Goal: Information Seeking & Learning: Learn about a topic

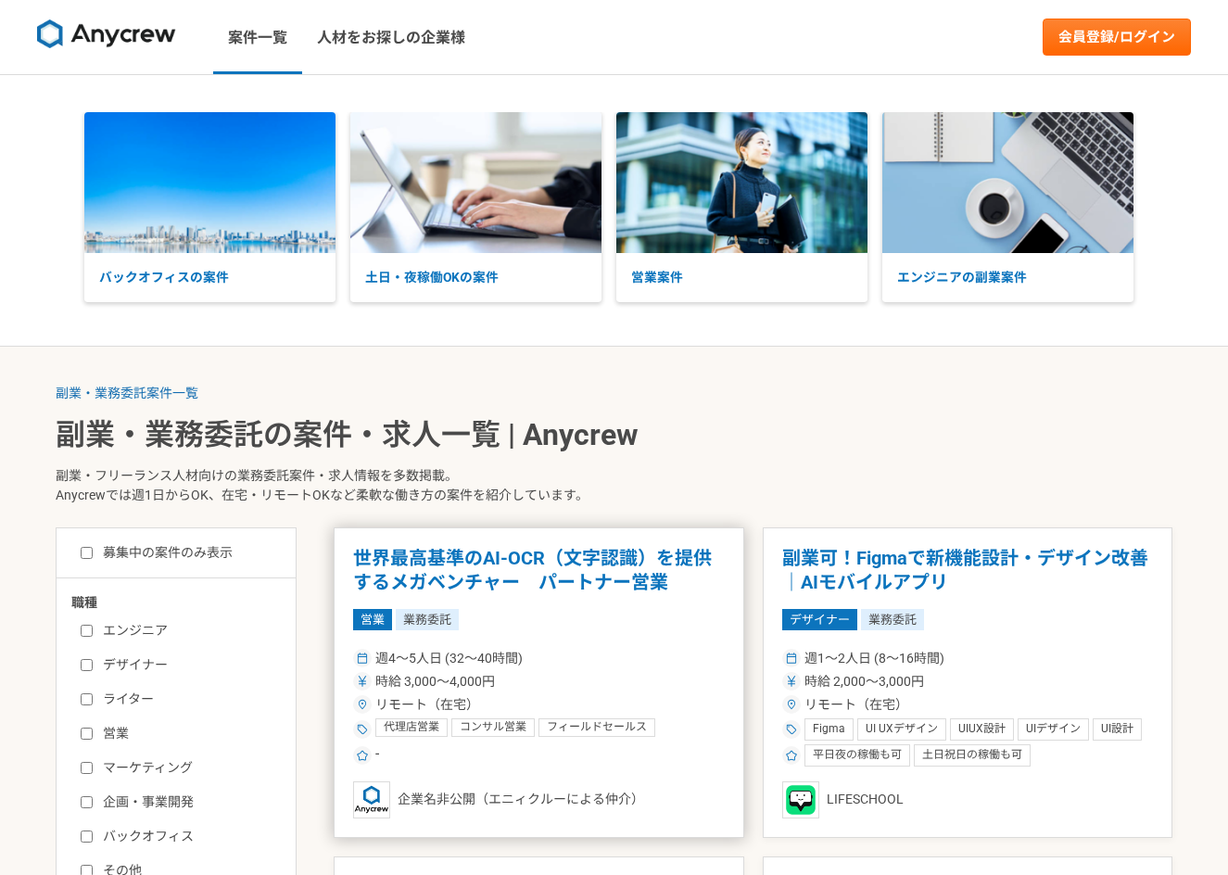
scroll to position [278, 0]
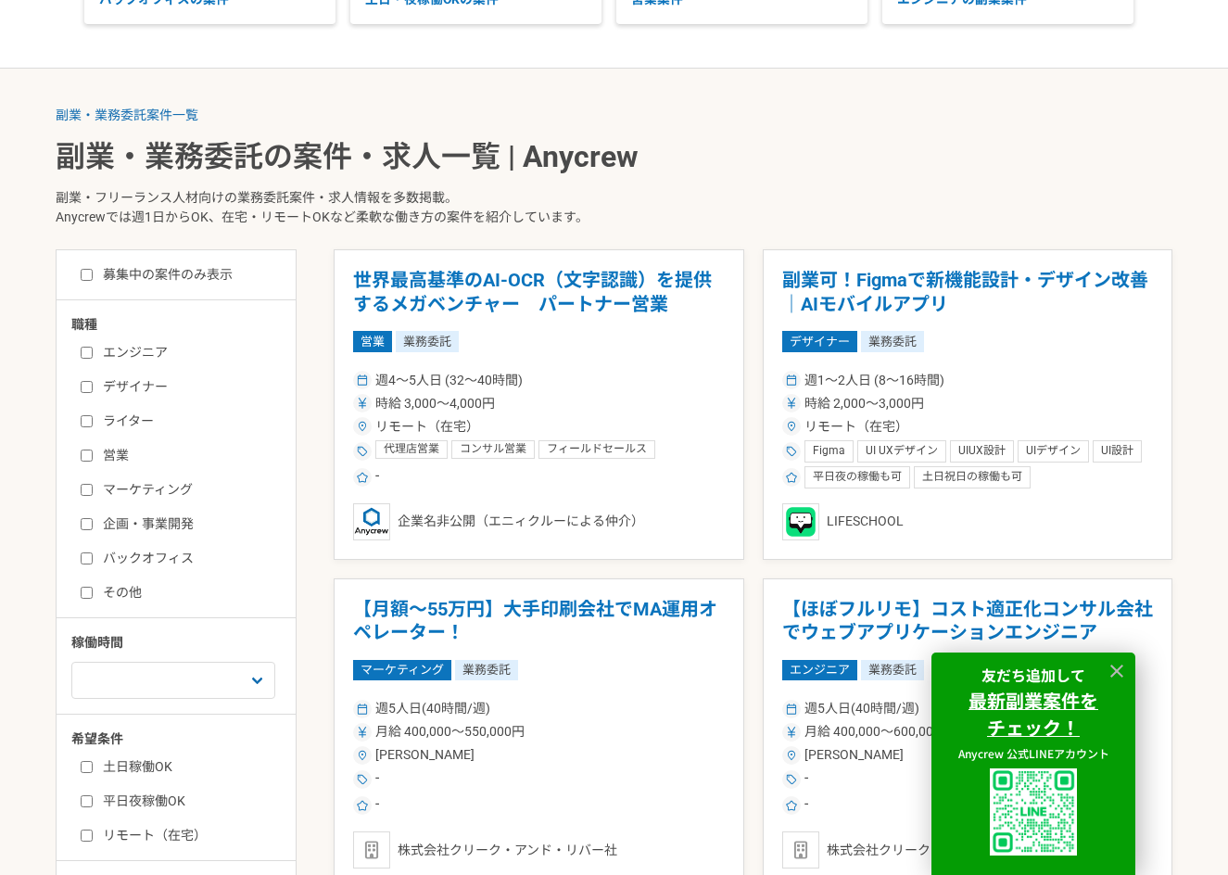
click at [129, 563] on label "バックオフィス" at bounding box center [187, 558] width 213 height 19
click at [93, 563] on input "バックオフィス" at bounding box center [87, 558] width 12 height 12
checkbox input "true"
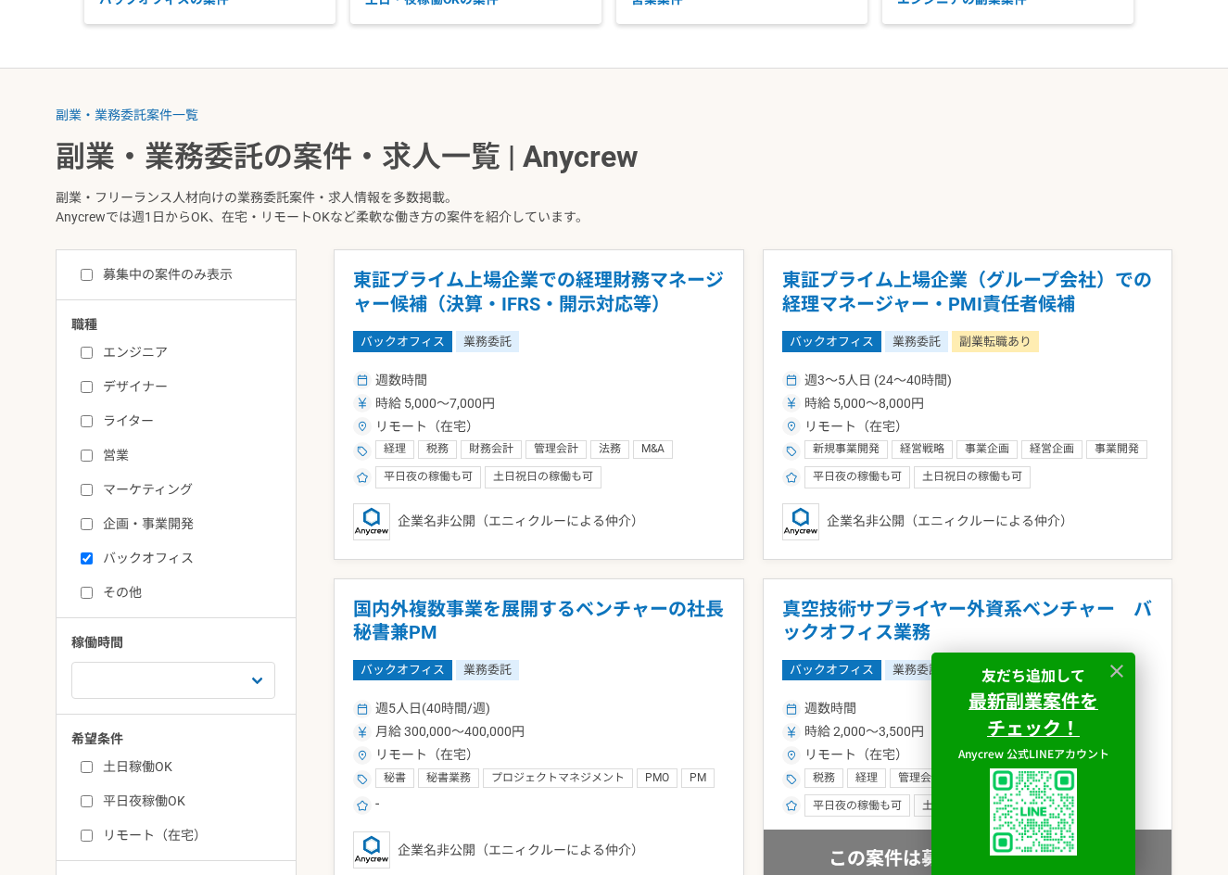
click at [126, 595] on label "その他" at bounding box center [187, 592] width 213 height 19
click at [93, 595] on input "その他" at bounding box center [87, 593] width 12 height 12
checkbox input "true"
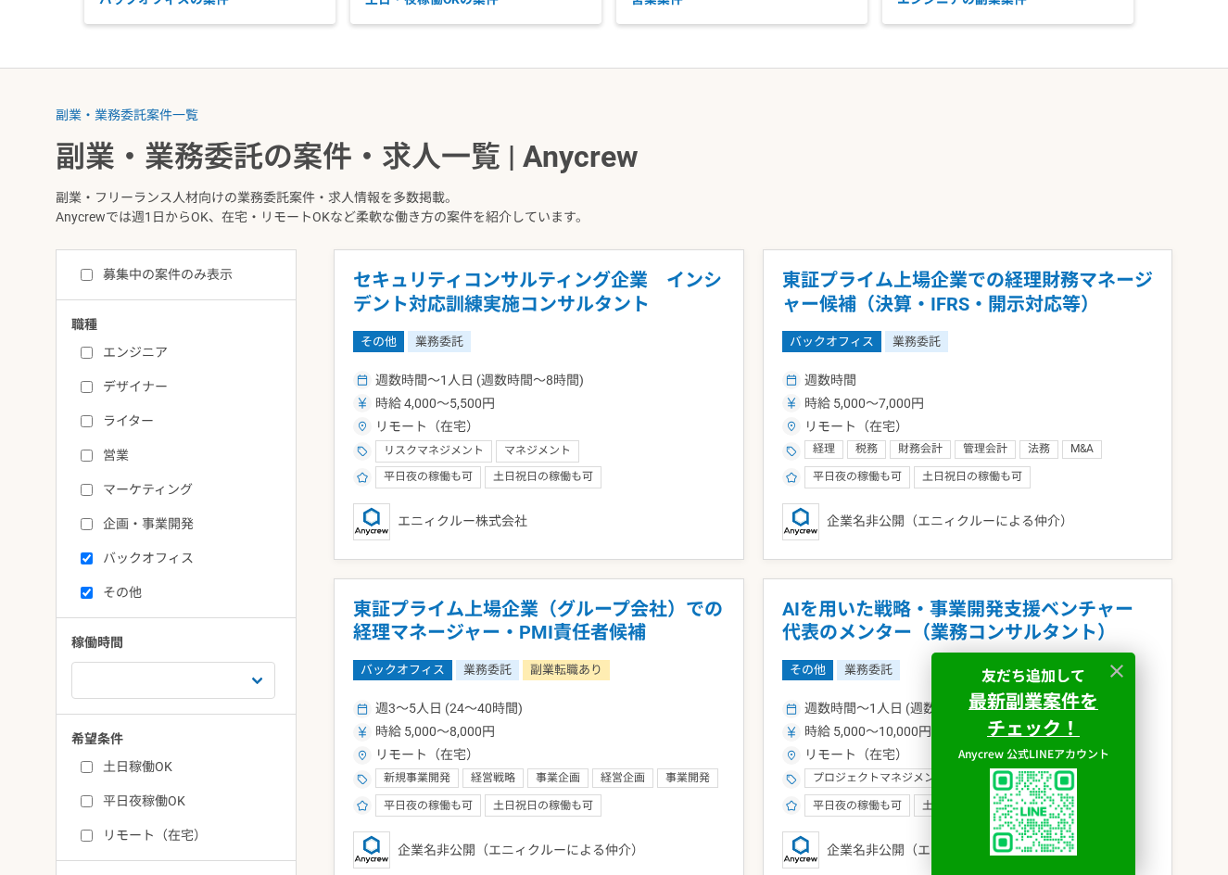
click at [146, 775] on label "土日稼働OK" at bounding box center [187, 766] width 213 height 19
click at [93, 773] on input "土日稼働OK" at bounding box center [87, 767] width 12 height 12
checkbox input "true"
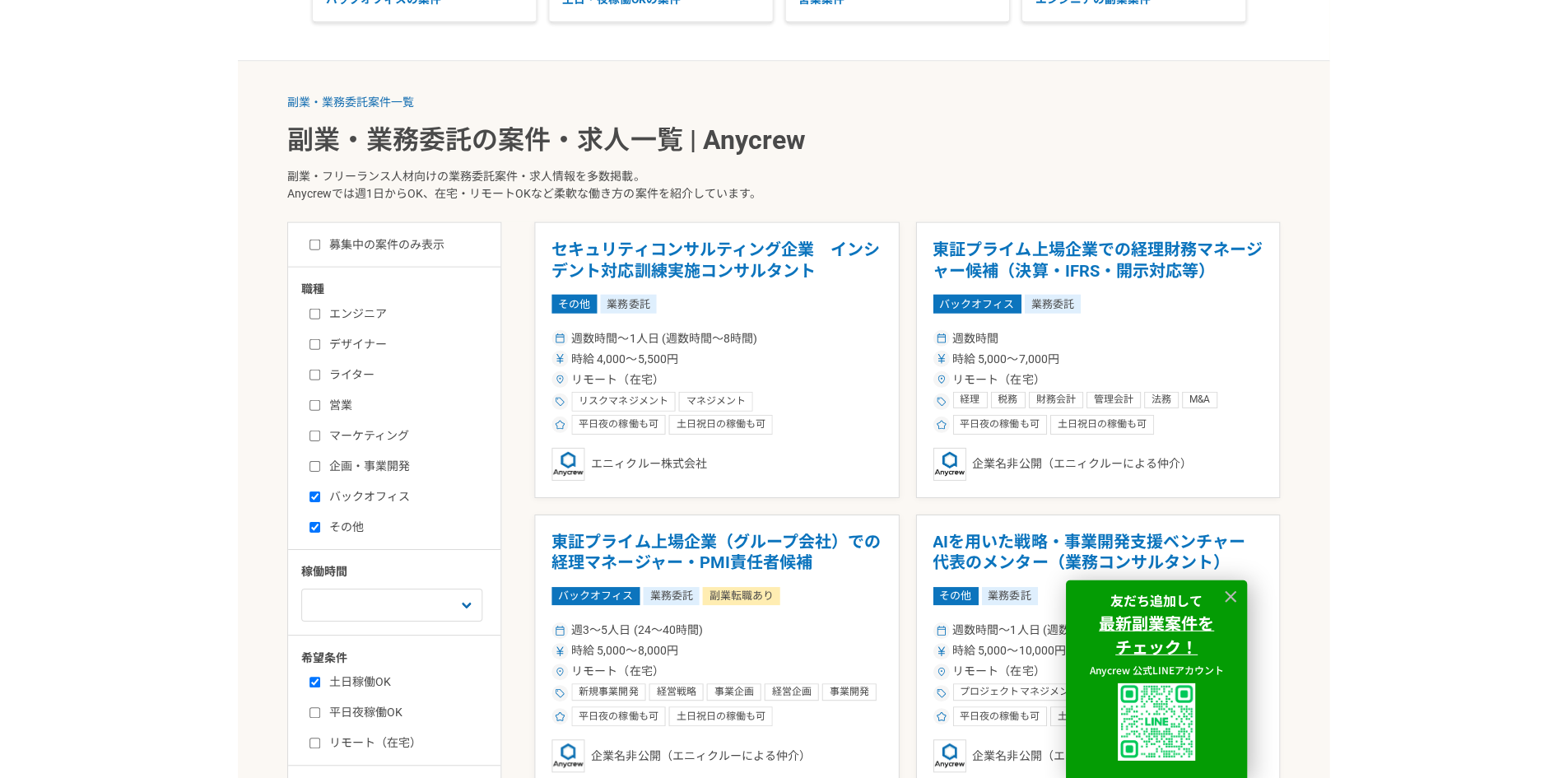
scroll to position [494, 0]
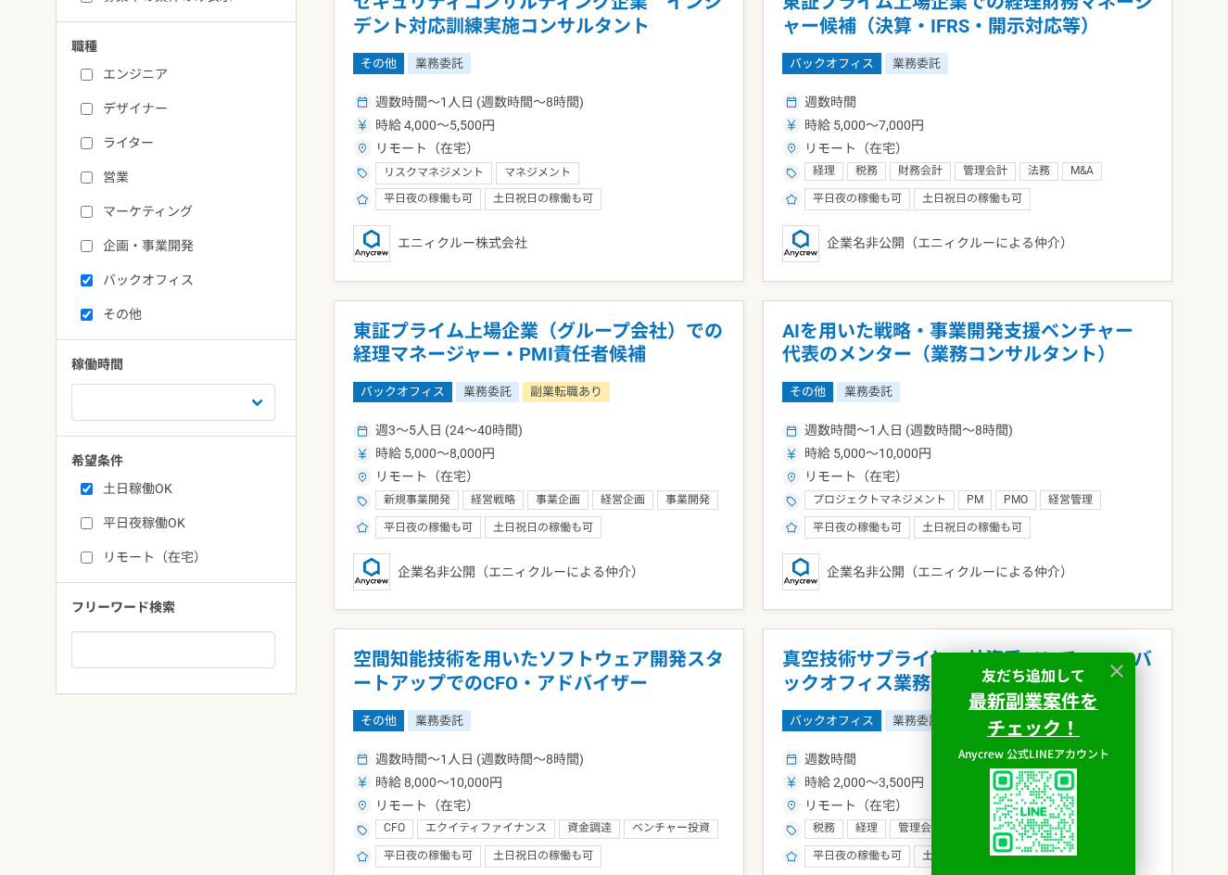
click at [181, 558] on label "リモート（在宅）" at bounding box center [187, 557] width 213 height 19
click at [93, 558] on input "リモート（在宅）" at bounding box center [87, 557] width 12 height 12
checkbox input "true"
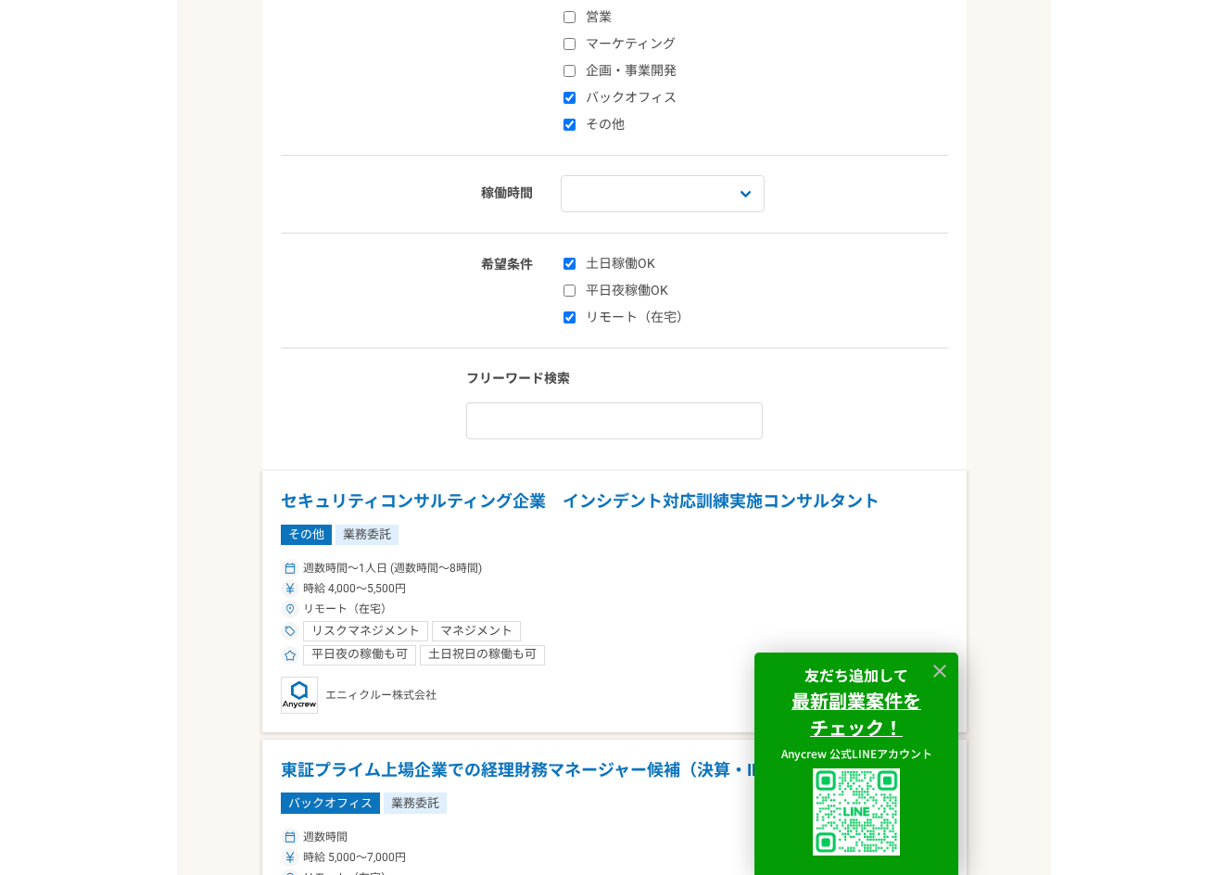
scroll to position [539, 0]
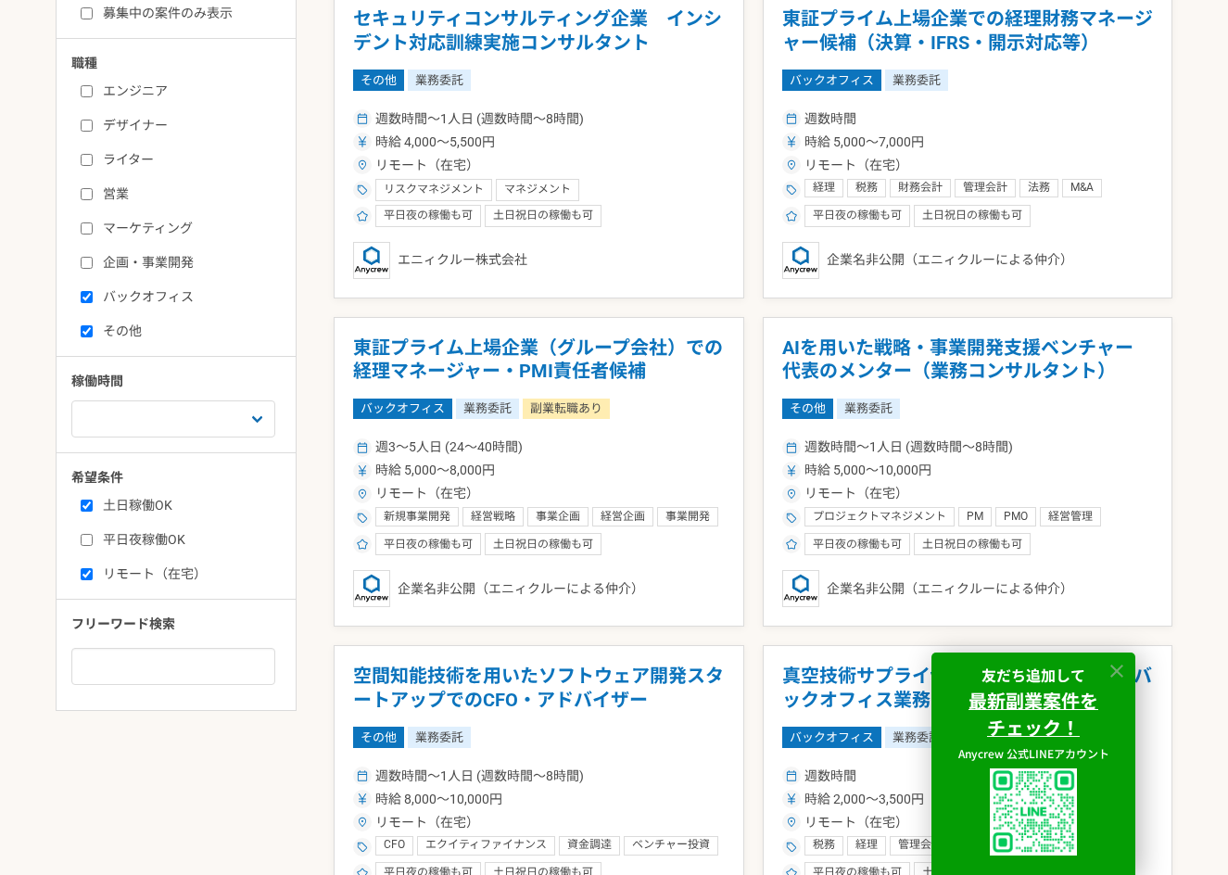
click at [1111, 671] on icon at bounding box center [1117, 671] width 21 height 21
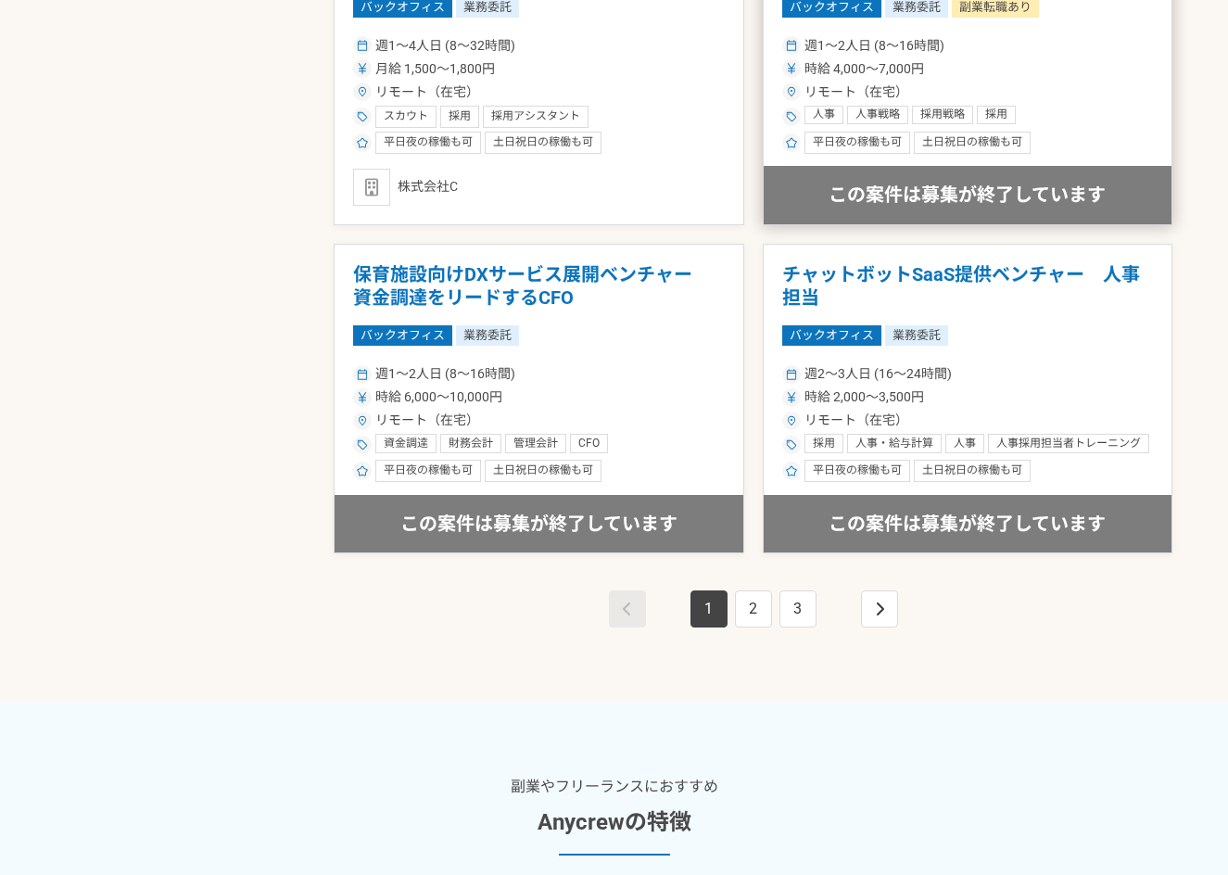
scroll to position [3244, 0]
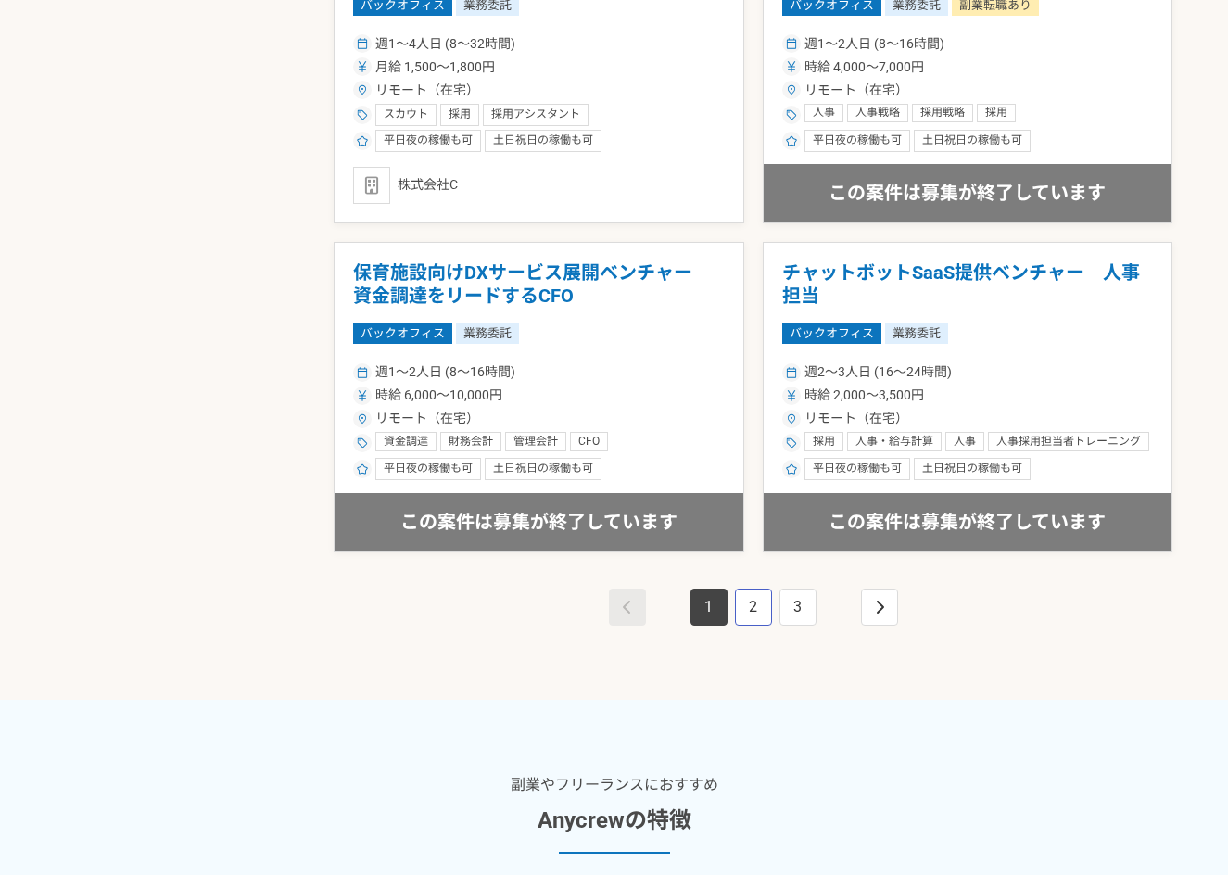
click at [753, 614] on link "2" at bounding box center [753, 607] width 37 height 37
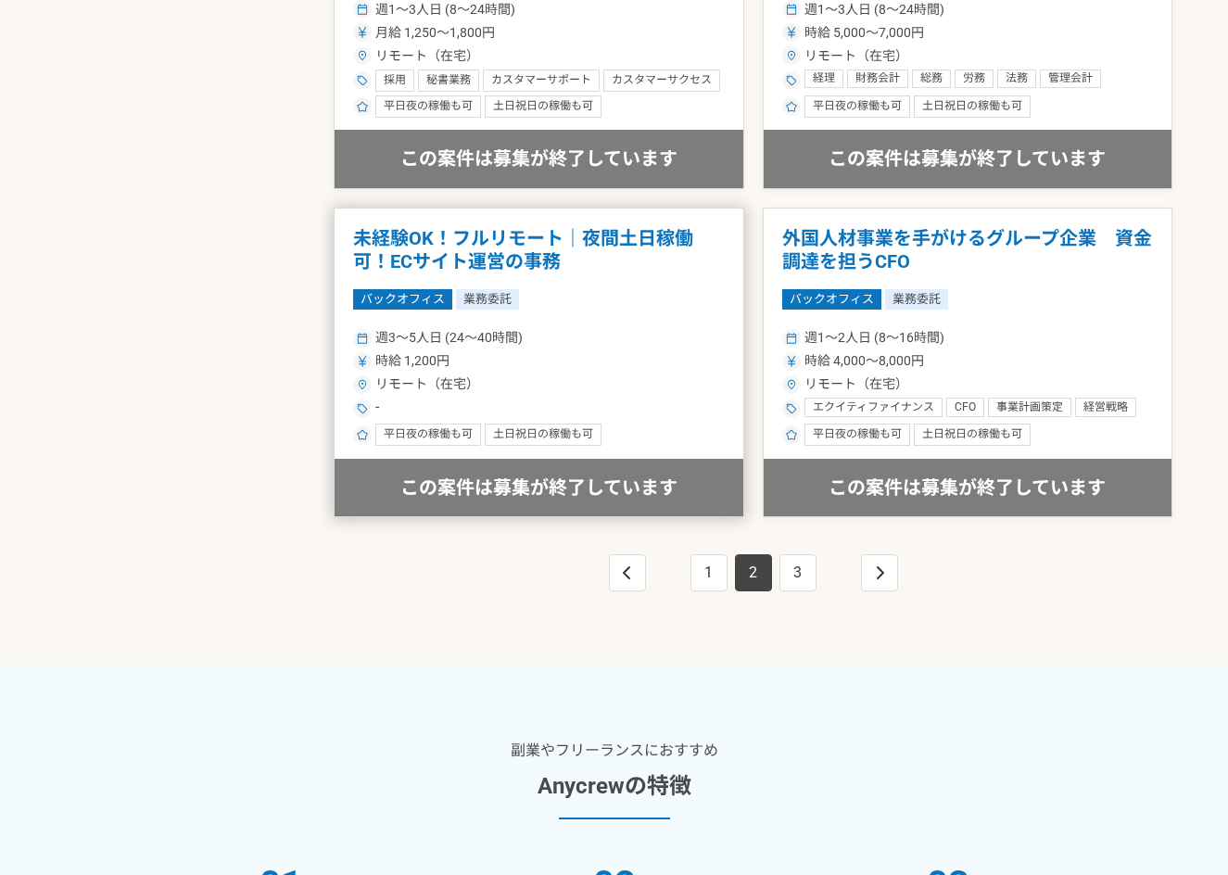
scroll to position [3522, 0]
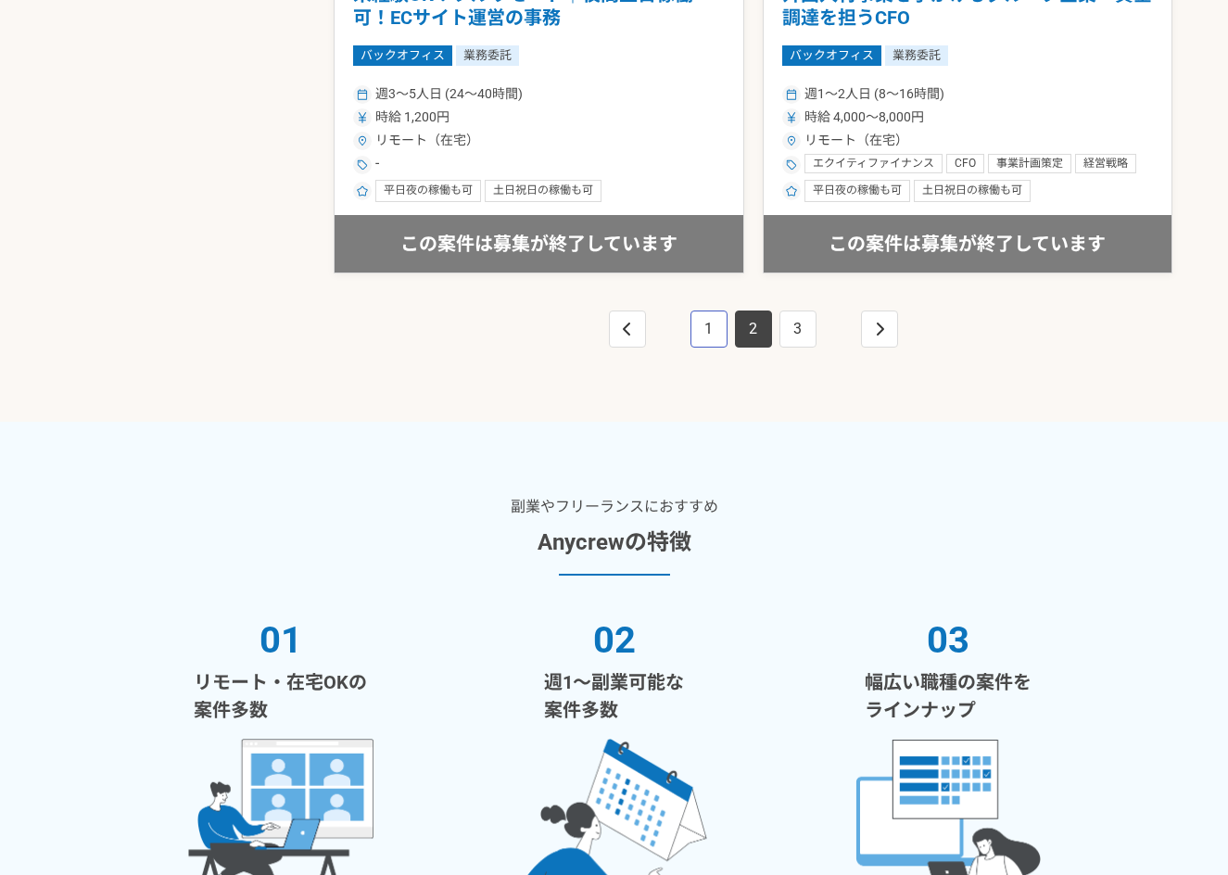
click at [715, 333] on link "1" at bounding box center [708, 328] width 37 height 37
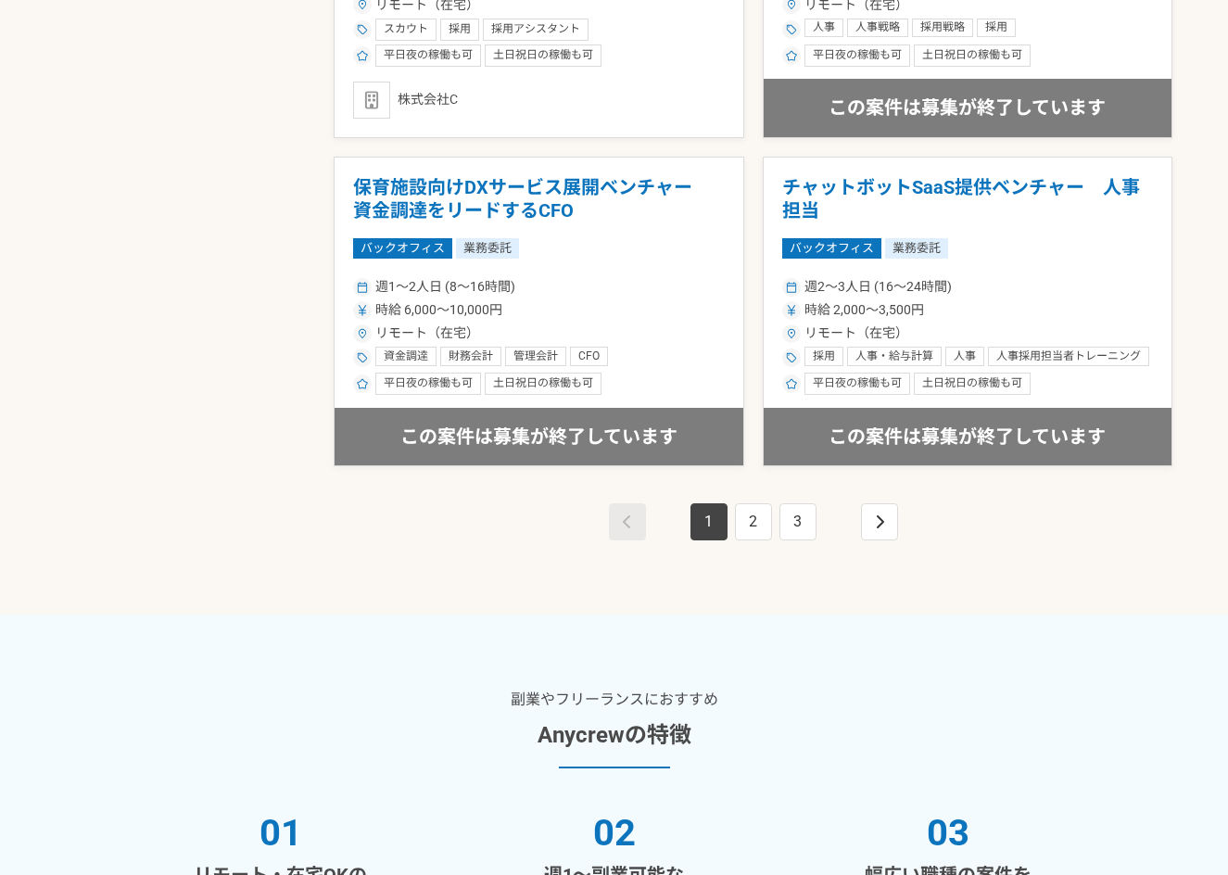
scroll to position [3336, 0]
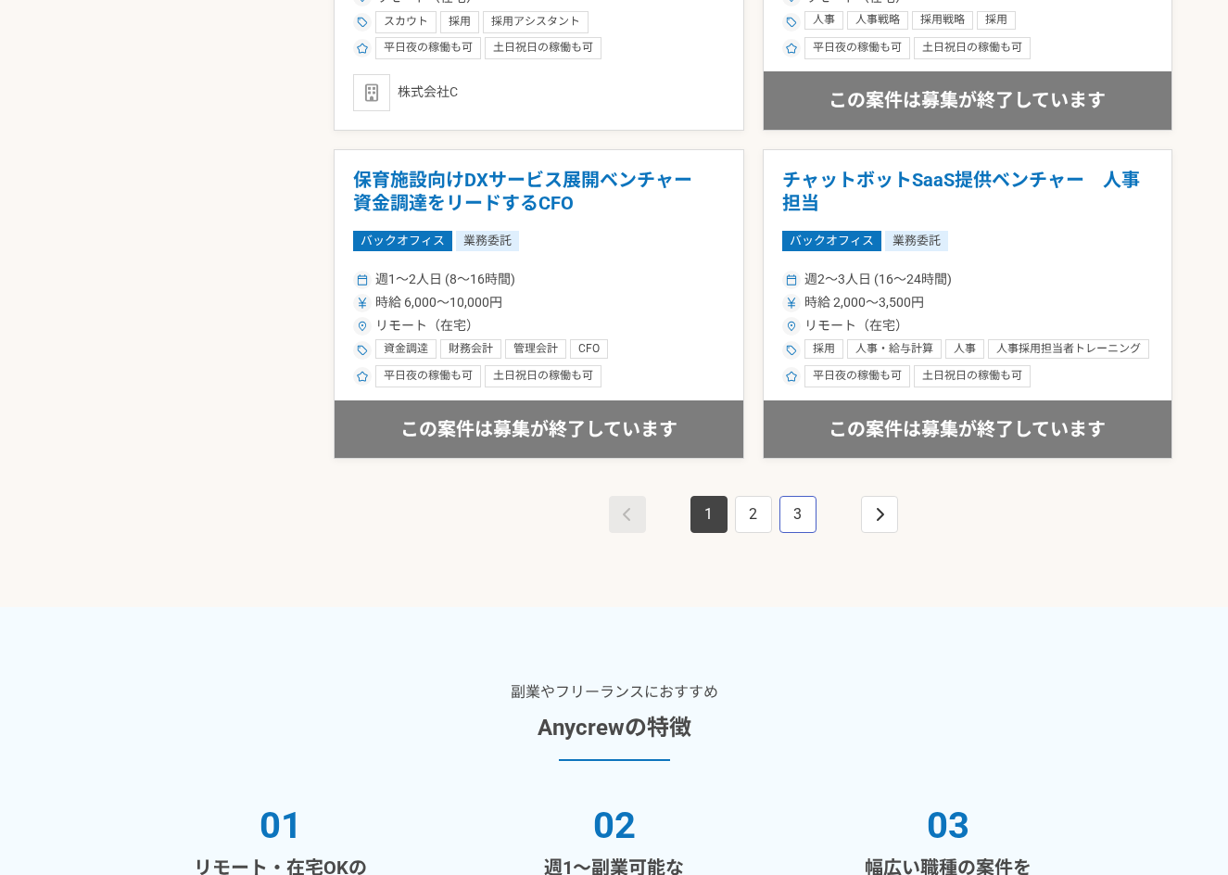
click at [804, 508] on link "3" at bounding box center [797, 514] width 37 height 37
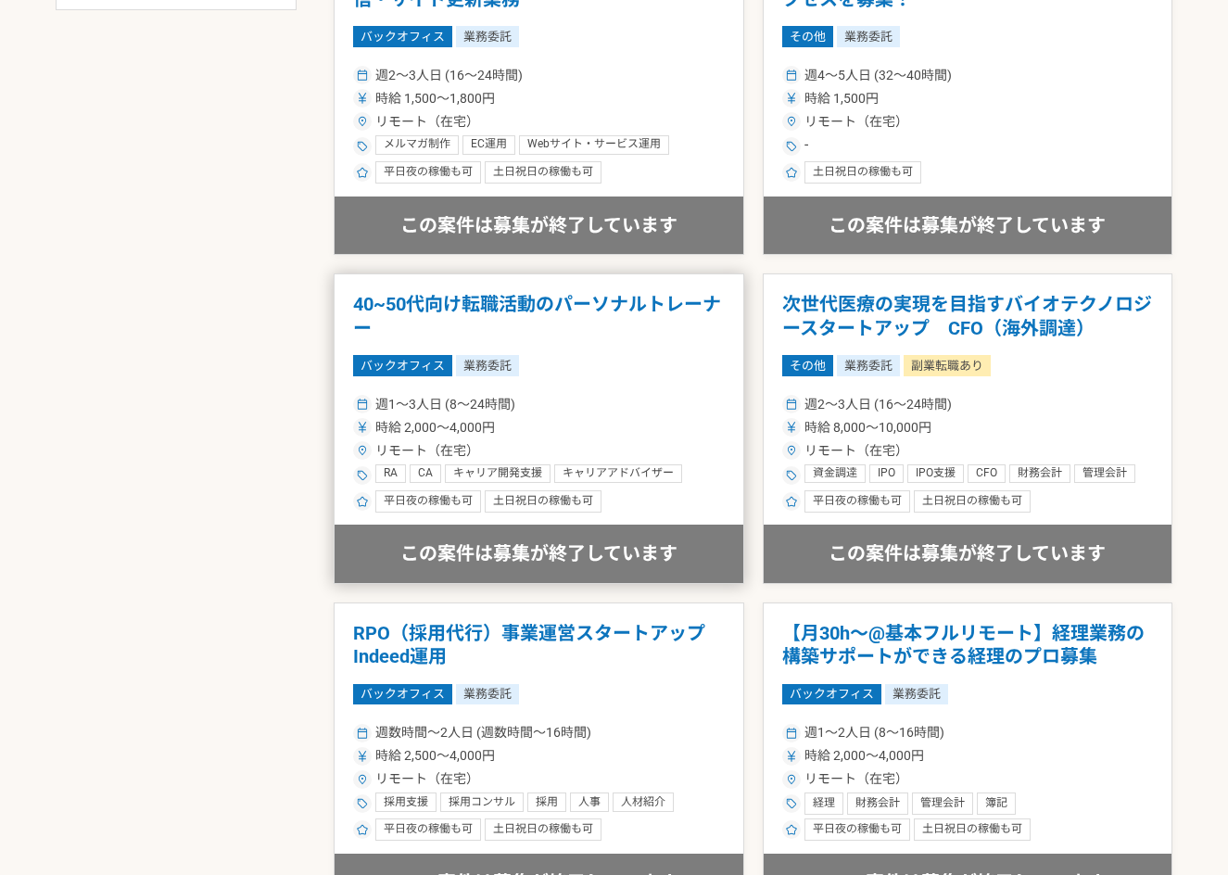
scroll to position [1483, 0]
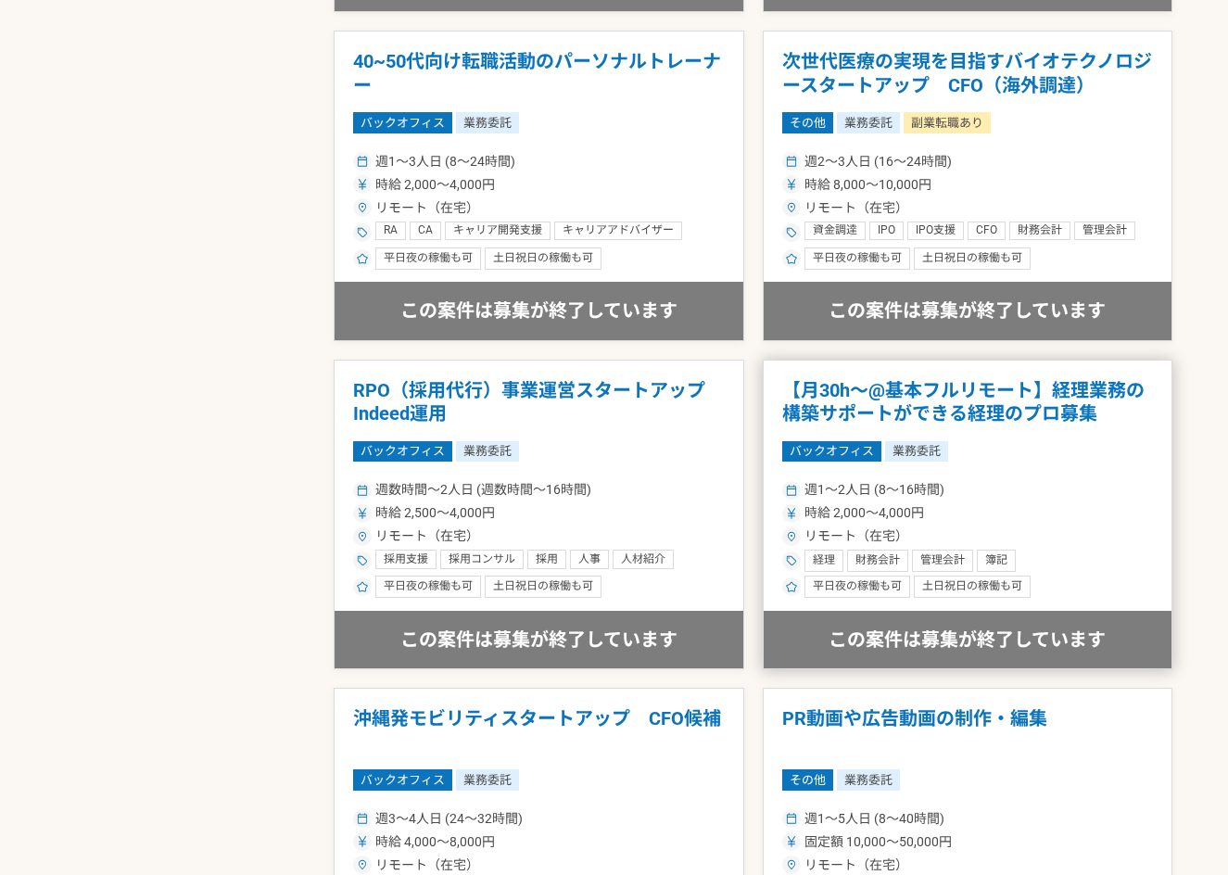
click at [998, 561] on span "簿記" at bounding box center [996, 560] width 22 height 15
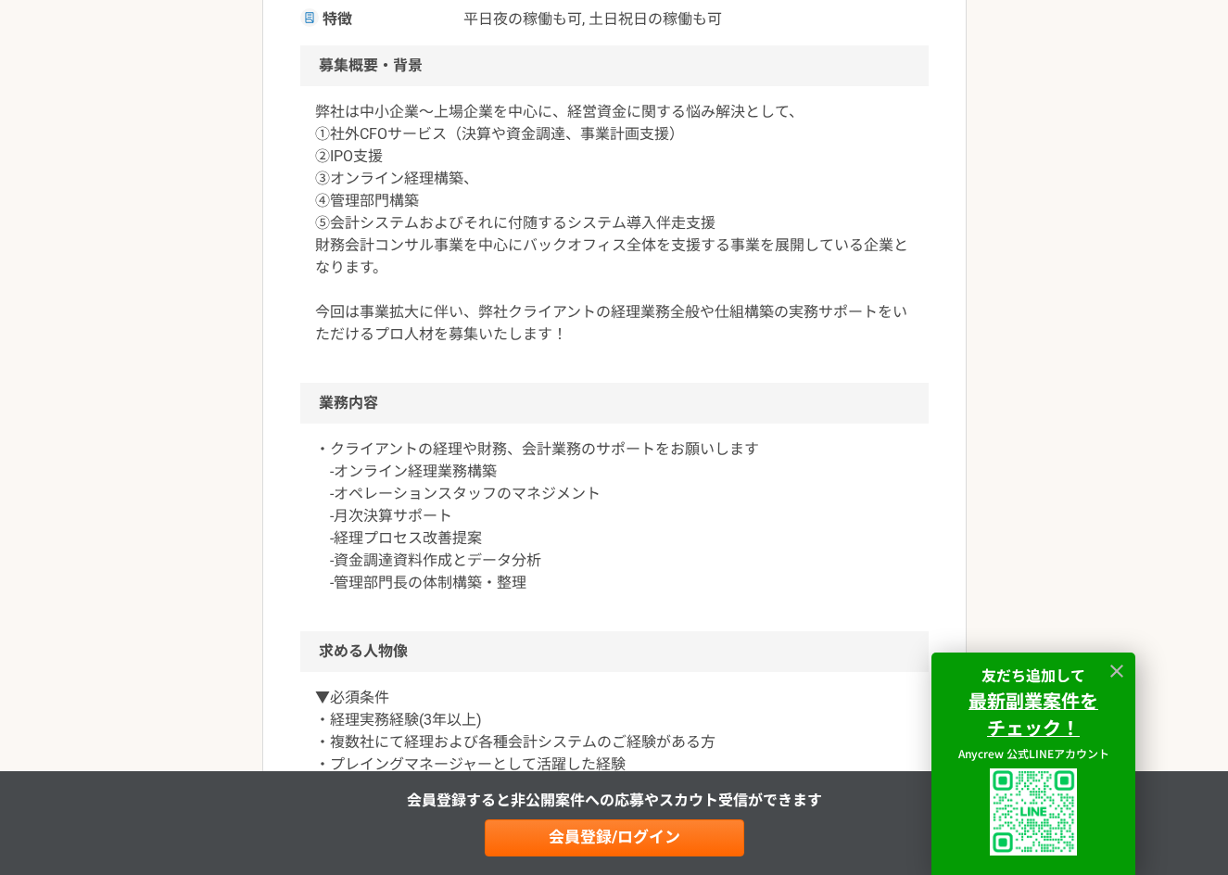
scroll to position [649, 0]
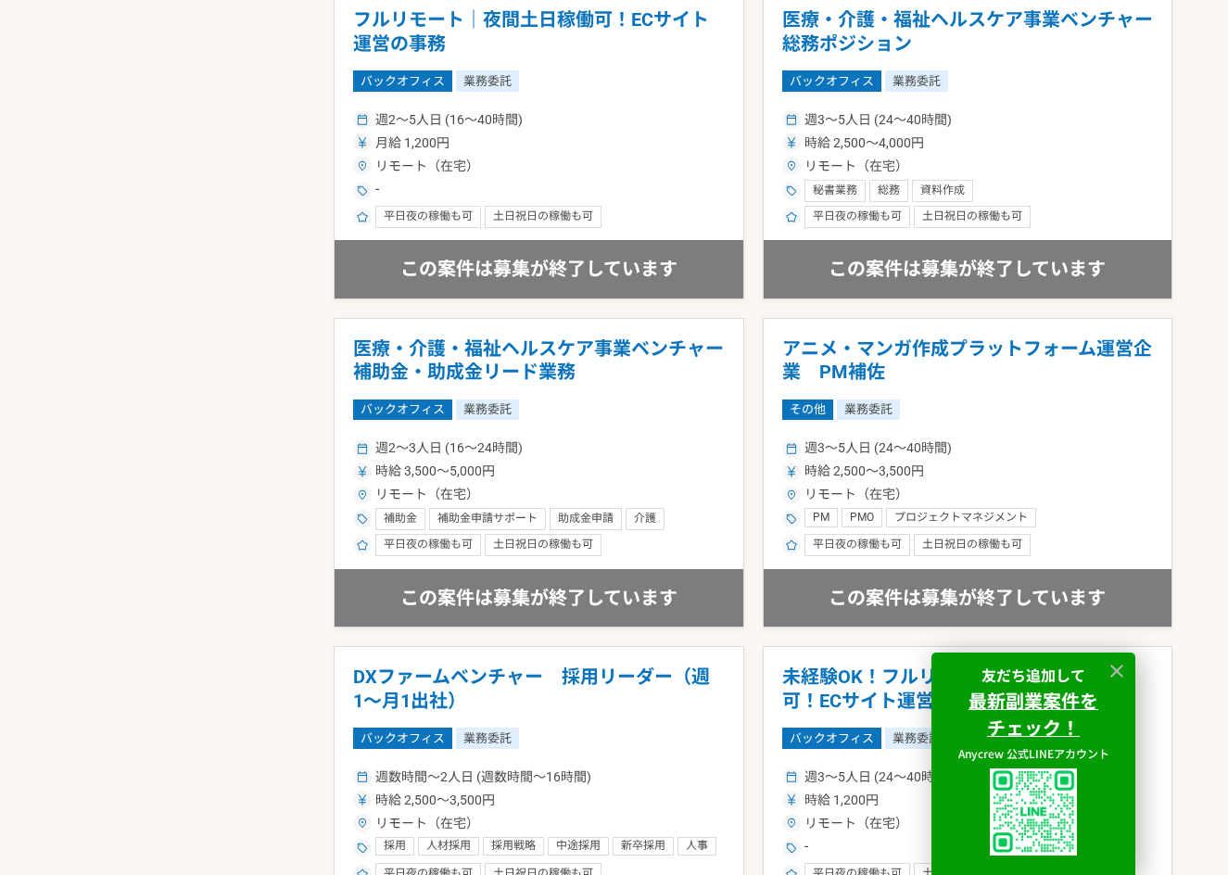
scroll to position [4181, 0]
